Goal: Information Seeking & Learning: Learn about a topic

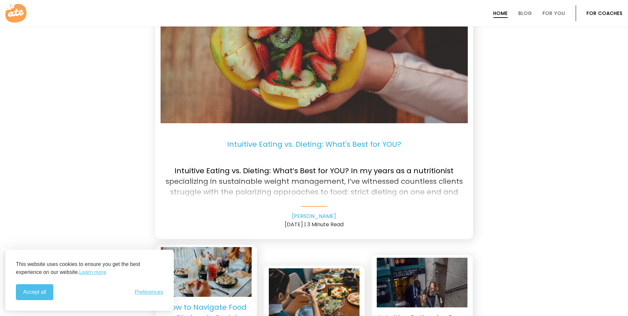
scroll to position [1405, 0]
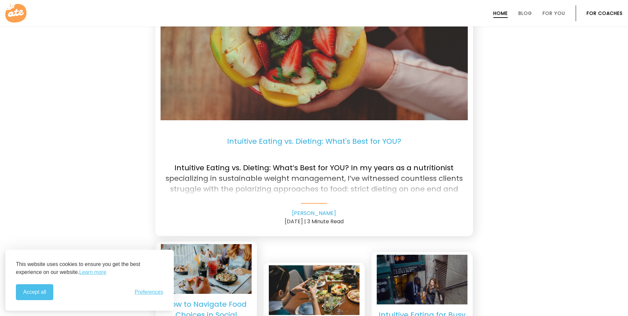
click at [370, 173] on div at bounding box center [313, 184] width 307 height 26
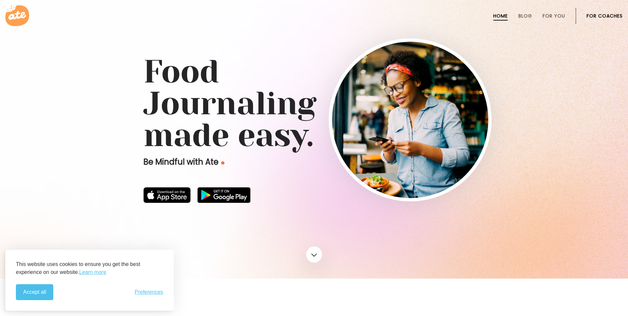
scroll to position [0, 0]
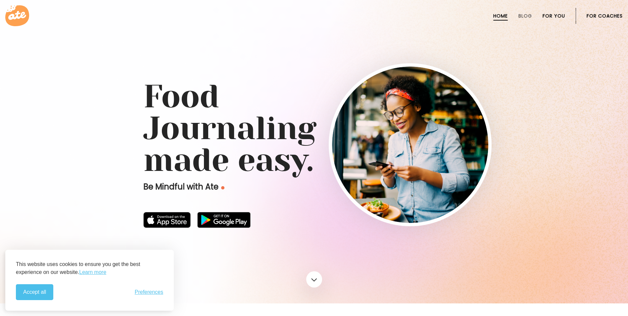
click at [550, 17] on link "For You" at bounding box center [553, 15] width 22 height 5
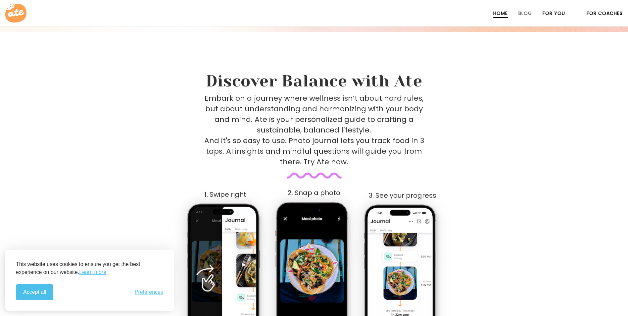
scroll to position [271, 0]
click at [526, 13] on link "Blog" at bounding box center [525, 13] width 14 height 5
